Goal: Information Seeking & Learning: Learn about a topic

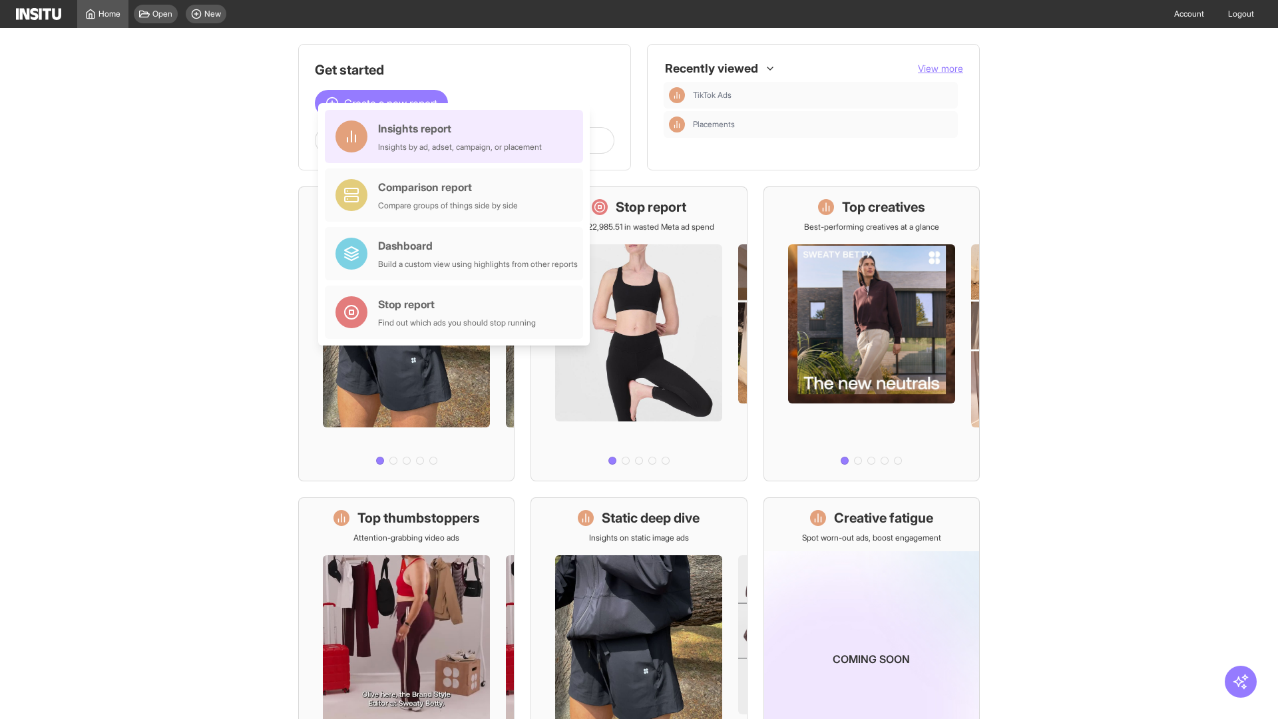
click at [457, 136] on div "Insights report Insights by ad, adset, campaign, or placement" at bounding box center [460, 137] width 164 height 32
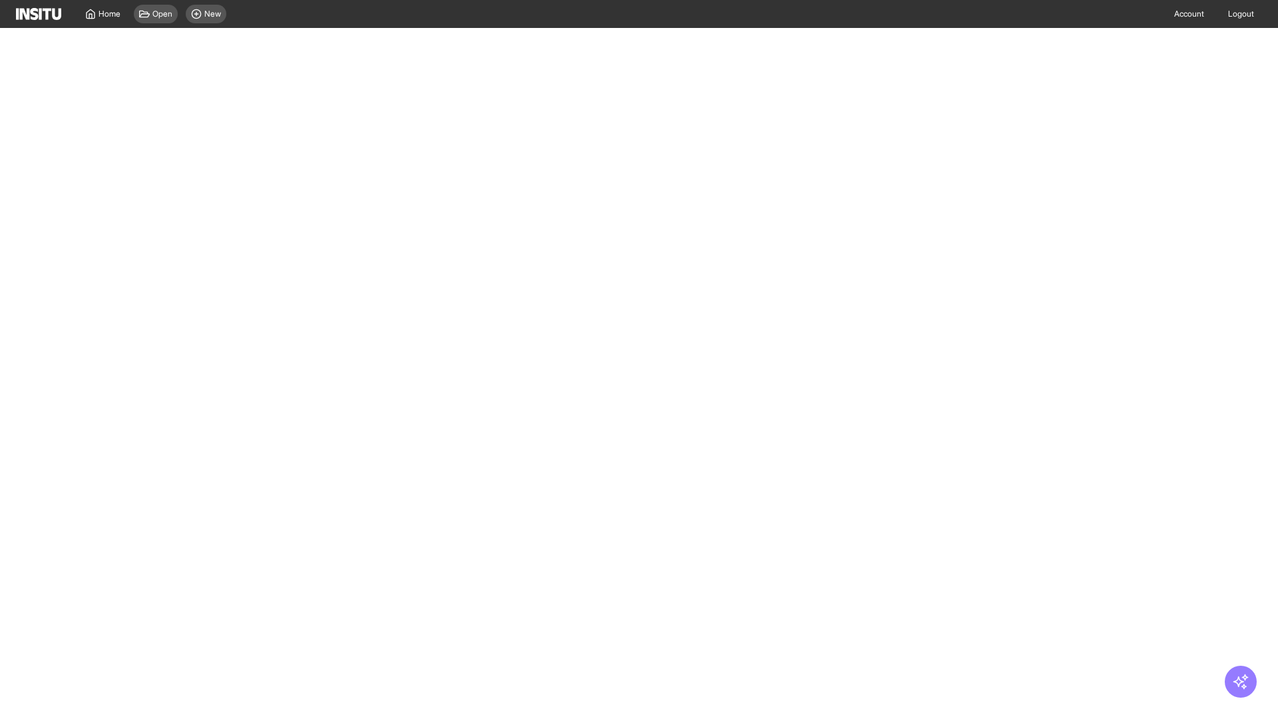
select select "**"
